Goal: Task Accomplishment & Management: Use online tool/utility

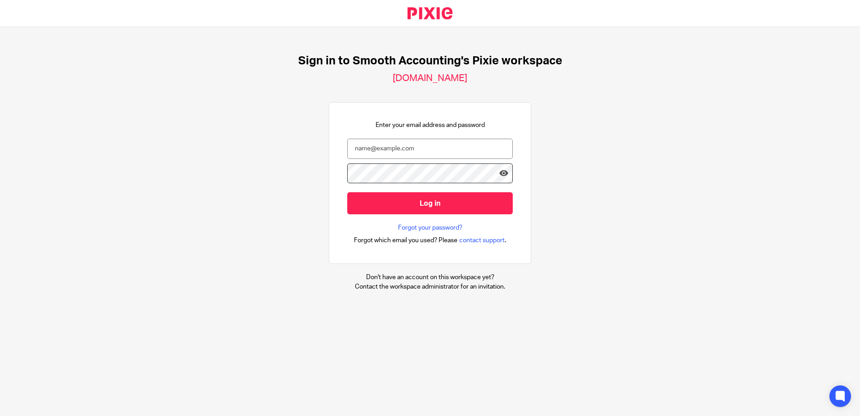
click at [0, 415] on div at bounding box center [0, 416] width 0 height 0
click at [193, 55] on div "Sign in to Smooth Accounting's Pixie workspace smoothaccounting.usepixie.net En…" at bounding box center [430, 172] width 860 height 291
click at [228, 215] on div "Sign in to Smooth Accounting's Pixie workspace smoothaccounting.usepixie.net En…" at bounding box center [430, 172] width 860 height 291
drag, startPoint x: 347, startPoint y: 59, endPoint x: 566, endPoint y: 63, distance: 218.6
click at [566, 63] on div "Sign in to Smooth Accounting's Pixie workspace smoothaccounting.usepixie.net En…" at bounding box center [430, 172] width 860 height 291
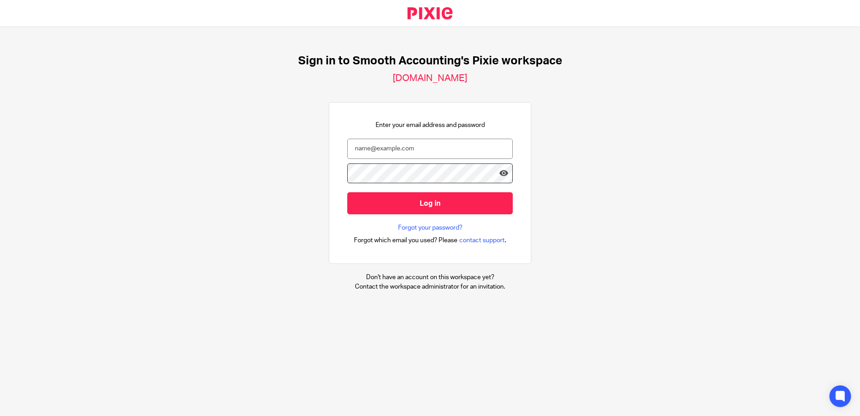
drag, startPoint x: 566, startPoint y: 63, endPoint x: 620, endPoint y: 160, distance: 111.5
click at [620, 160] on div "Sign in to Smooth Accounting's Pixie workspace smoothaccounting.usepixie.net En…" at bounding box center [430, 172] width 860 height 291
click at [118, 280] on div "Sign in to Smooth Accounting's Pixie workspace smoothaccounting.usepixie.net En…" at bounding box center [430, 172] width 860 height 291
click at [435, 142] on input "email" at bounding box center [430, 149] width 166 height 20
click at [0, 415] on div at bounding box center [0, 416] width 0 height 0
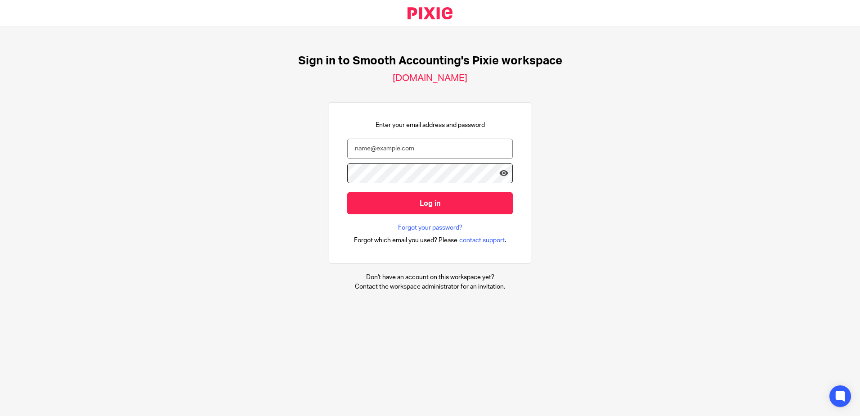
click at [0, 415] on div at bounding box center [0, 416] width 0 height 0
click at [394, 145] on input "email" at bounding box center [430, 149] width 166 height 20
click at [0, 415] on div at bounding box center [0, 416] width 0 height 0
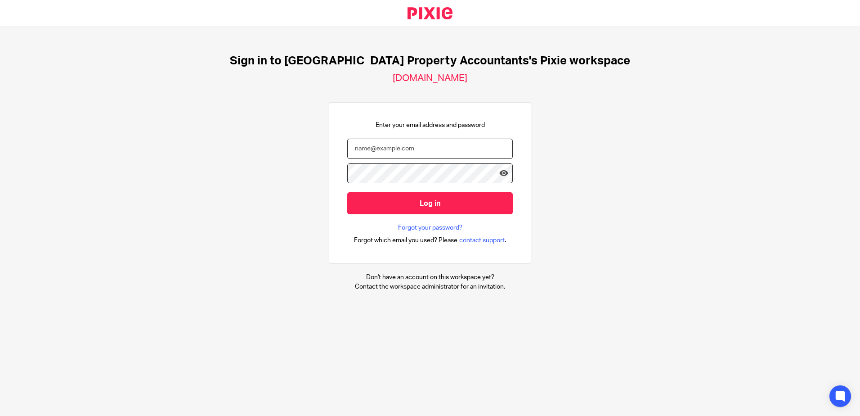
type input "[PERSON_NAME][EMAIL_ADDRESS][DOMAIN_NAME]"
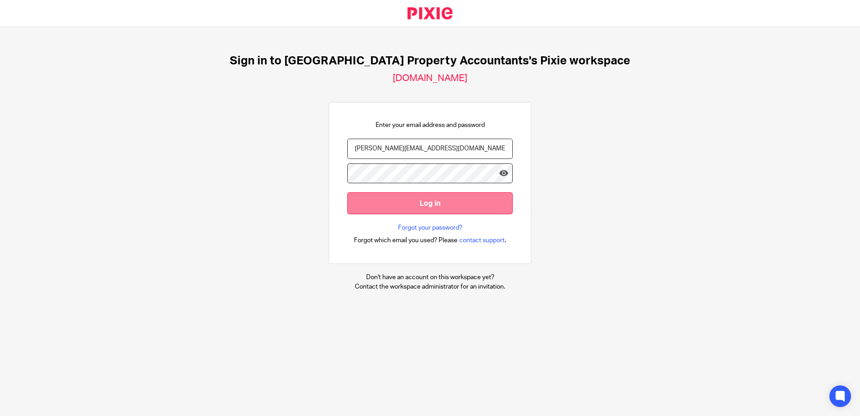
click at [401, 200] on input "Log in" at bounding box center [430, 203] width 166 height 22
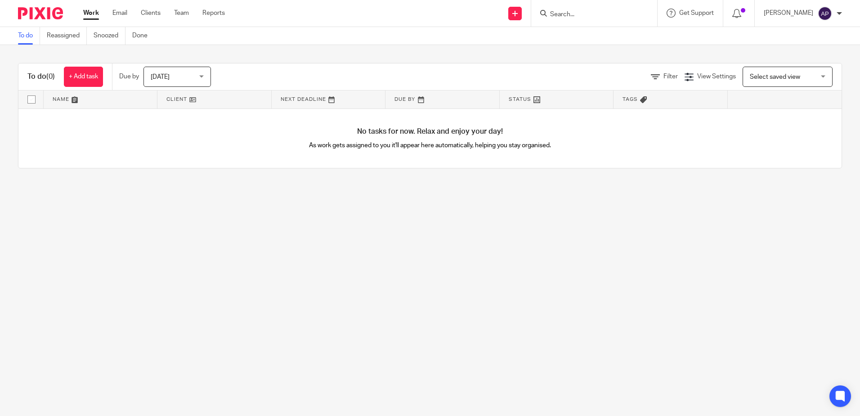
click at [637, 13] on form at bounding box center [597, 13] width 96 height 11
click at [583, 19] on form at bounding box center [597, 13] width 96 height 11
click at [564, 14] on input "Search" at bounding box center [589, 15] width 81 height 8
paste input "[URL][DOMAIN_NAME]"
type input "[URL][DOMAIN_NAME]"
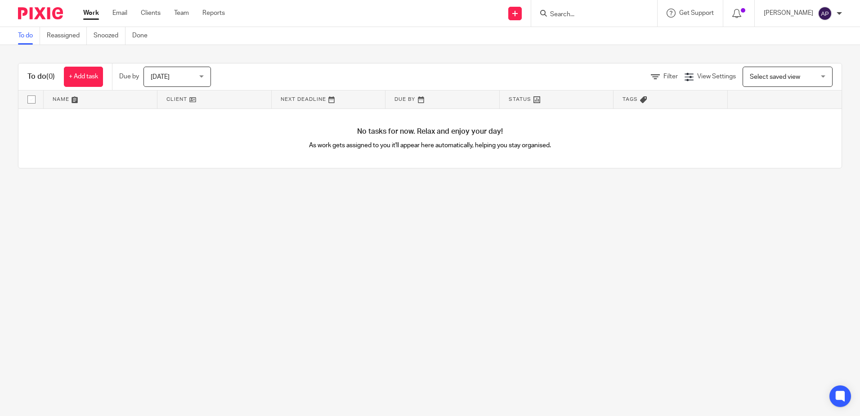
click at [591, 16] on input "Search" at bounding box center [589, 15] width 81 height 8
paste input "[PHONE_NUMBER]"
click at [565, 13] on input "[PHONE_NUMBER]" at bounding box center [589, 15] width 81 height 8
click at [567, 13] on input "[PHONE_NUMBER]" at bounding box center [589, 15] width 81 height 8
click at [568, 13] on input "[PHONE_NUMBER]" at bounding box center [589, 15] width 81 height 8
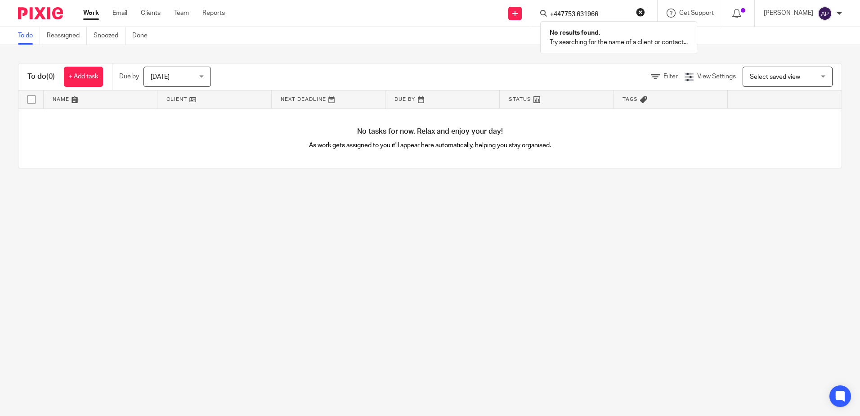
click at [582, 14] on input "+447753 631966" at bounding box center [589, 15] width 81 height 8
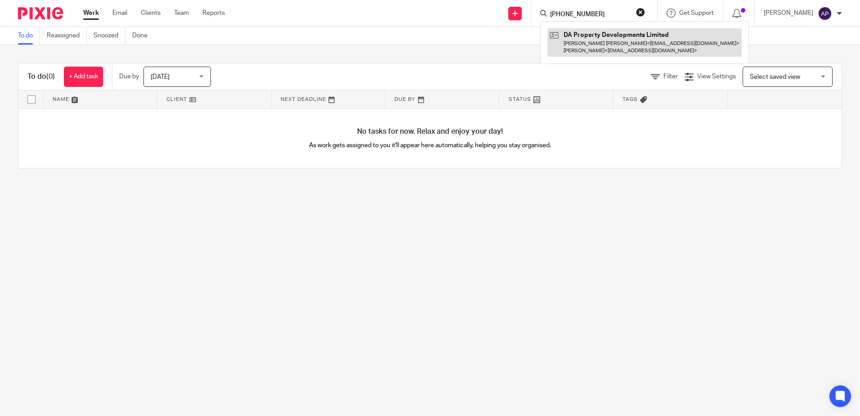
type input "[PHONE_NUMBER]"
click at [637, 42] on link at bounding box center [644, 42] width 194 height 28
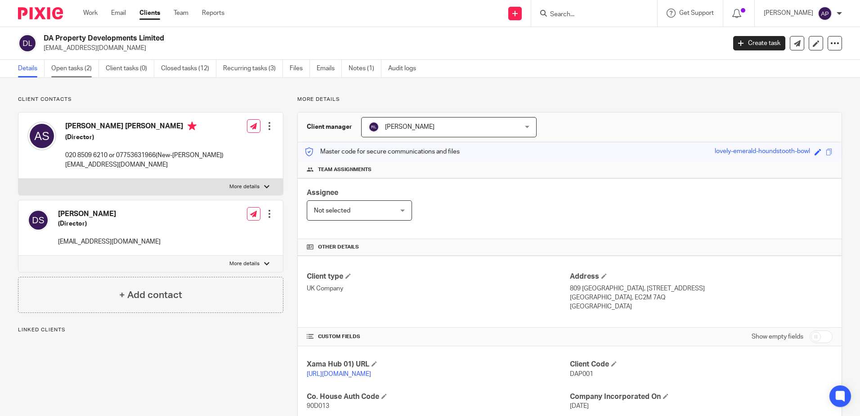
click at [63, 72] on link "Open tasks (2)" at bounding box center [75, 69] width 48 height 18
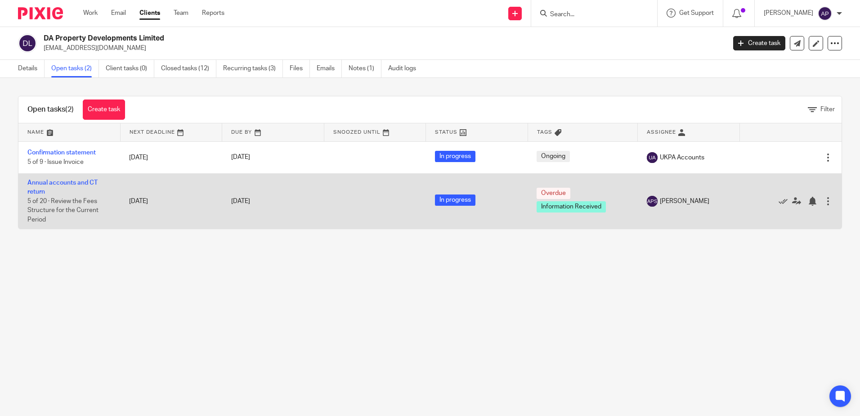
click at [114, 204] on td "Annual accounts and CT return 5 of 20 · Review the Fees Structure for the Curre…" at bounding box center [69, 200] width 102 height 55
